Goal: Check status: Check status

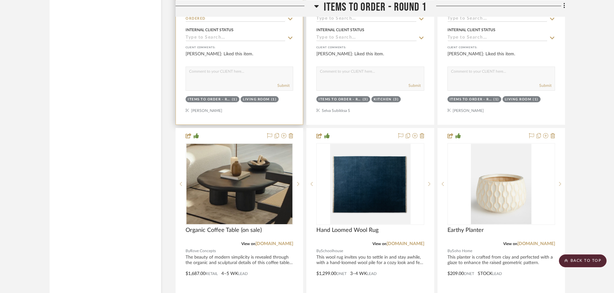
scroll to position [2431, 0]
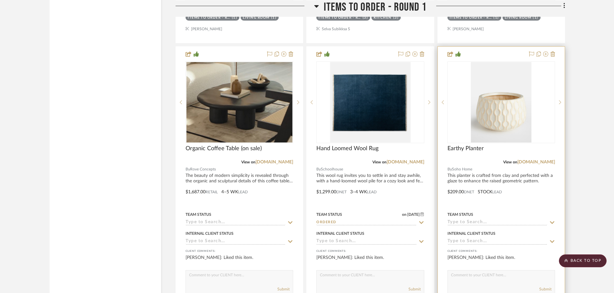
click at [466, 220] on input at bounding box center [497, 223] width 100 height 6
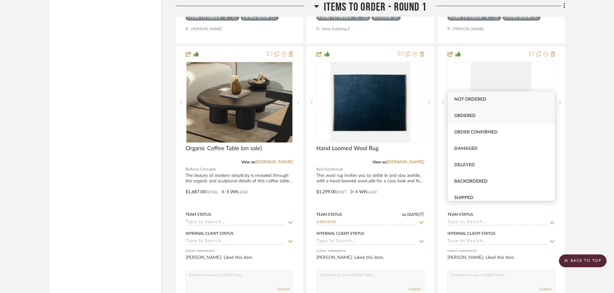
click at [469, 115] on span "Ordered" at bounding box center [465, 116] width 22 height 5
type input "[DATE]"
type input "Ordered"
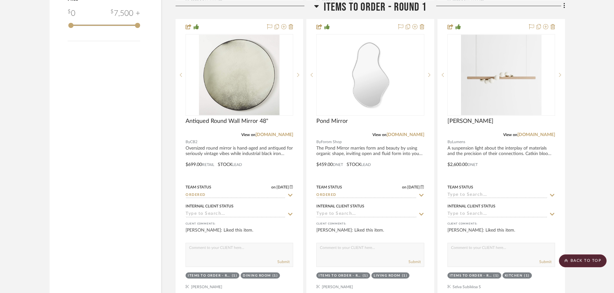
scroll to position [1079, 0]
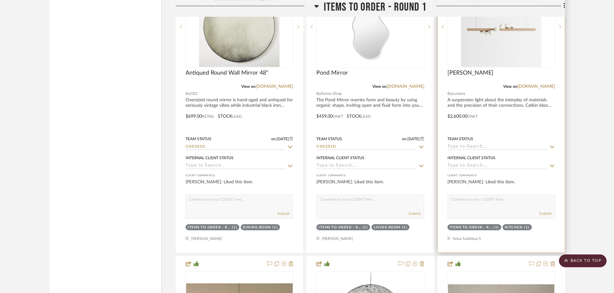
click at [486, 144] on input at bounding box center [497, 147] width 100 height 6
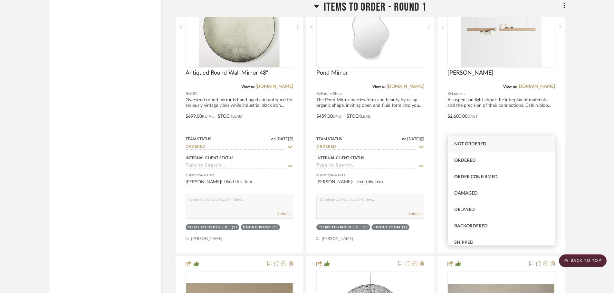
click at [460, 147] on div "Not ordered" at bounding box center [501, 144] width 107 height 16
type input "[DATE]"
type input "Not ordered"
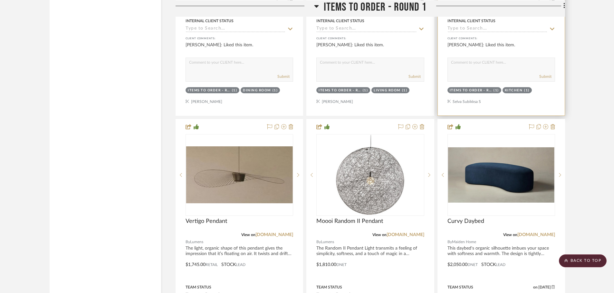
scroll to position [1304, 0]
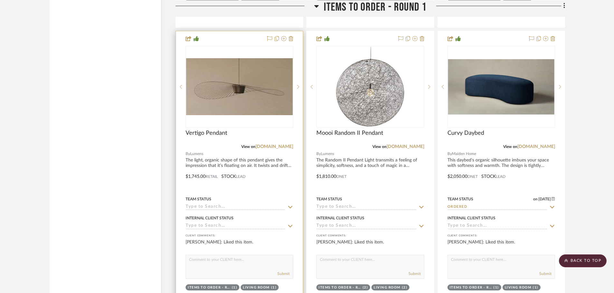
click at [214, 205] on input at bounding box center [236, 208] width 100 height 6
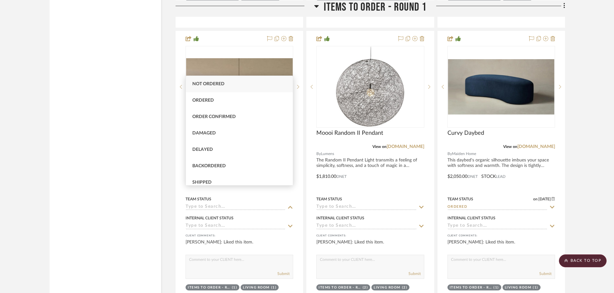
click at [201, 87] on div "Not ordered" at bounding box center [239, 84] width 107 height 16
type input "[DATE]"
type input "Not ordered"
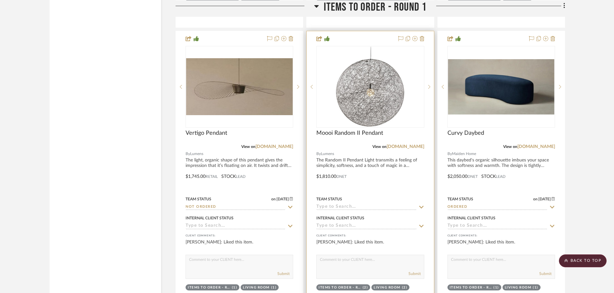
click at [346, 205] on input at bounding box center [366, 208] width 100 height 6
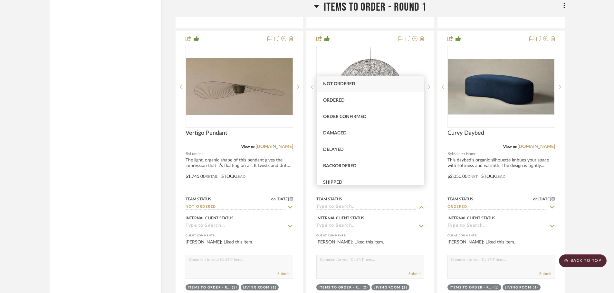
click at [339, 82] on span "Not ordered" at bounding box center [339, 84] width 32 height 5
type input "[DATE]"
type input "Not ordered"
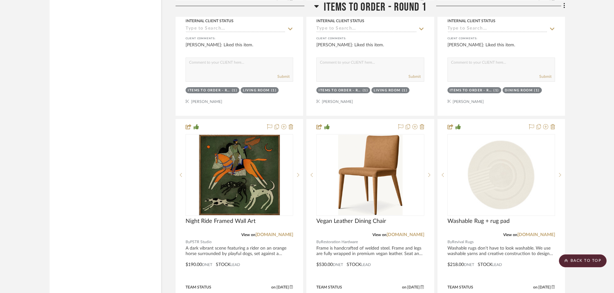
scroll to position [1916, 0]
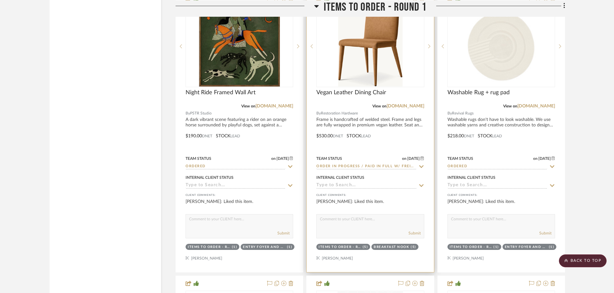
click at [419, 166] on icon at bounding box center [421, 167] width 5 height 3
click at [421, 165] on icon at bounding box center [421, 166] width 3 height 3
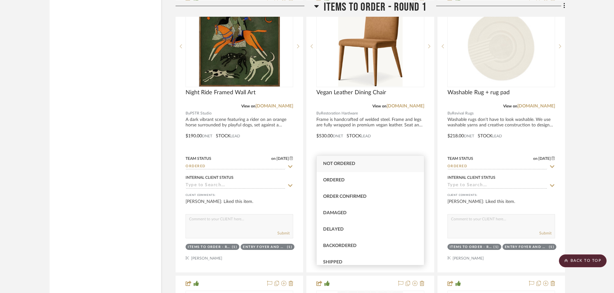
click at [334, 164] on span "Not ordered" at bounding box center [339, 164] width 32 height 5
type input "Not ordered"
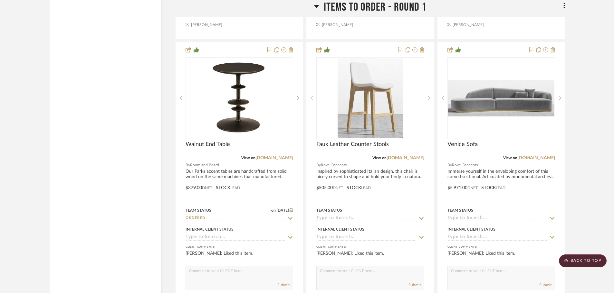
scroll to position [2174, 0]
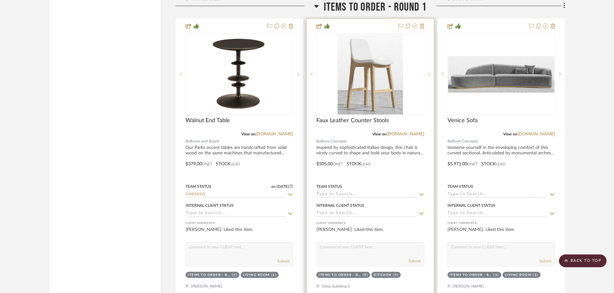
click at [420, 192] on icon at bounding box center [421, 194] width 6 height 5
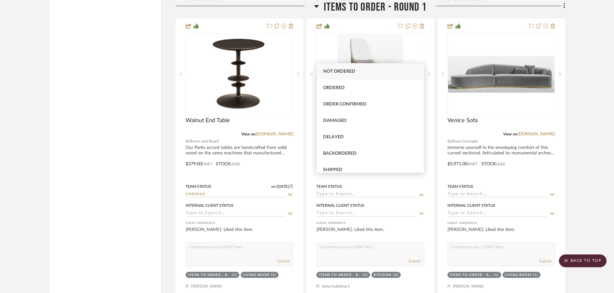
click at [340, 68] on div "Not ordered" at bounding box center [370, 71] width 107 height 16
type input "[DATE]"
type input "Not ordered"
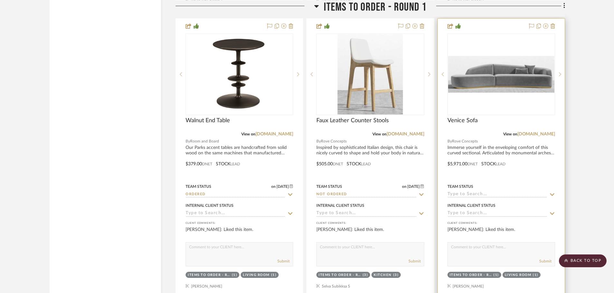
click at [553, 192] on icon at bounding box center [552, 194] width 6 height 5
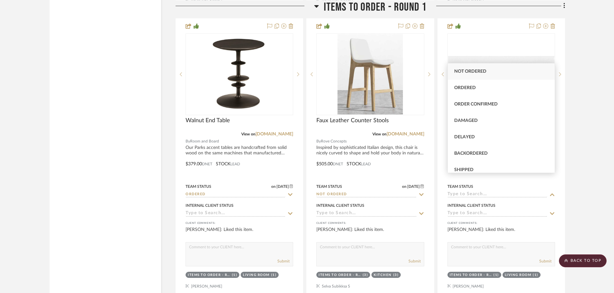
click at [472, 74] on div "Not ordered" at bounding box center [501, 71] width 107 height 16
type input "[DATE]"
type input "Not ordered"
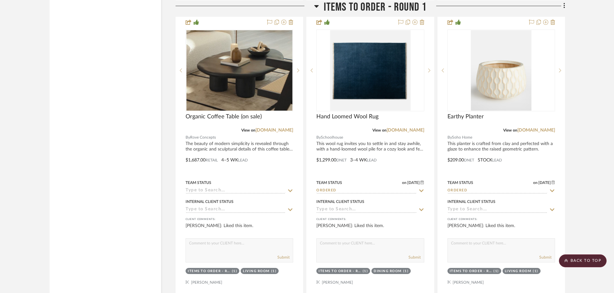
scroll to position [2463, 0]
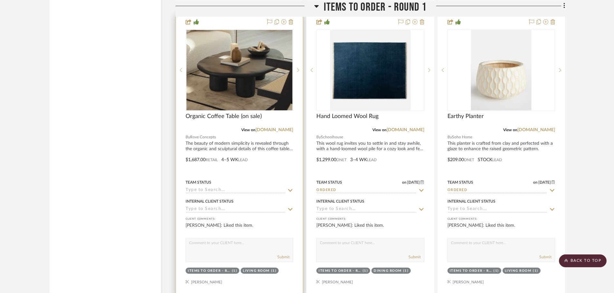
click at [290, 188] on icon at bounding box center [290, 190] width 6 height 5
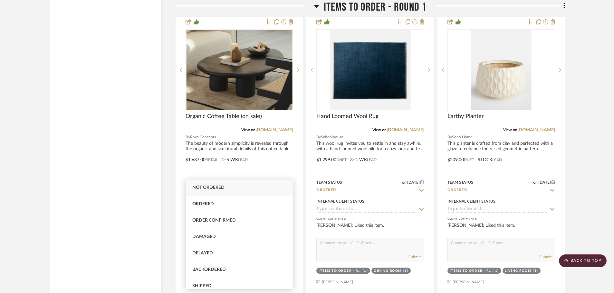
click at [224, 188] on span "Not ordered" at bounding box center [208, 188] width 32 height 5
type input "[DATE]"
type input "Not ordered"
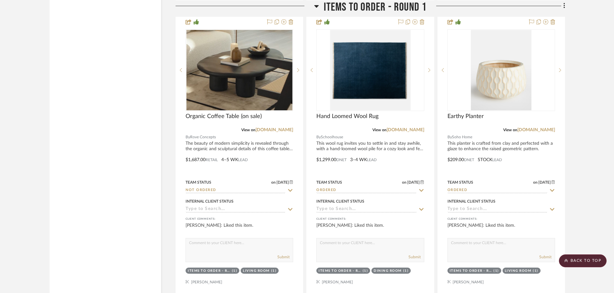
click at [585, 192] on project-details-page "SHOW ME Project: [PERSON_NAME] and Varun Home Project Settings + Add Room/Secti…" at bounding box center [307, 282] width 614 height 5398
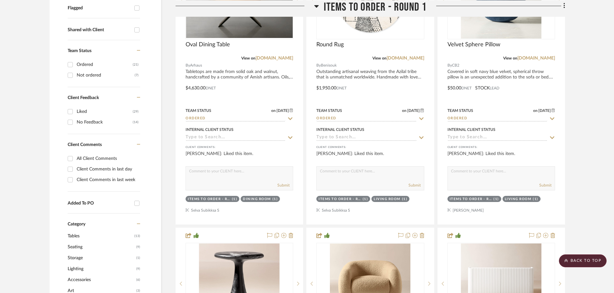
scroll to position [258, 0]
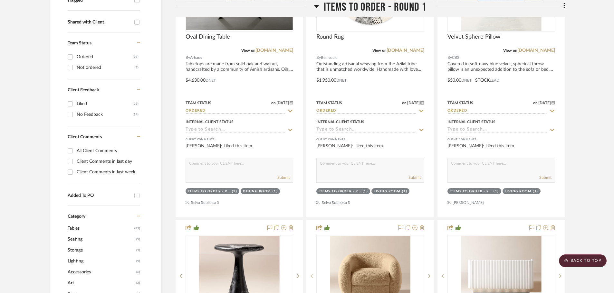
click at [68, 62] on input "Not ordered (7)" at bounding box center [70, 67] width 10 height 10
checkbox input "true"
